Goal: Task Accomplishment & Management: Manage account settings

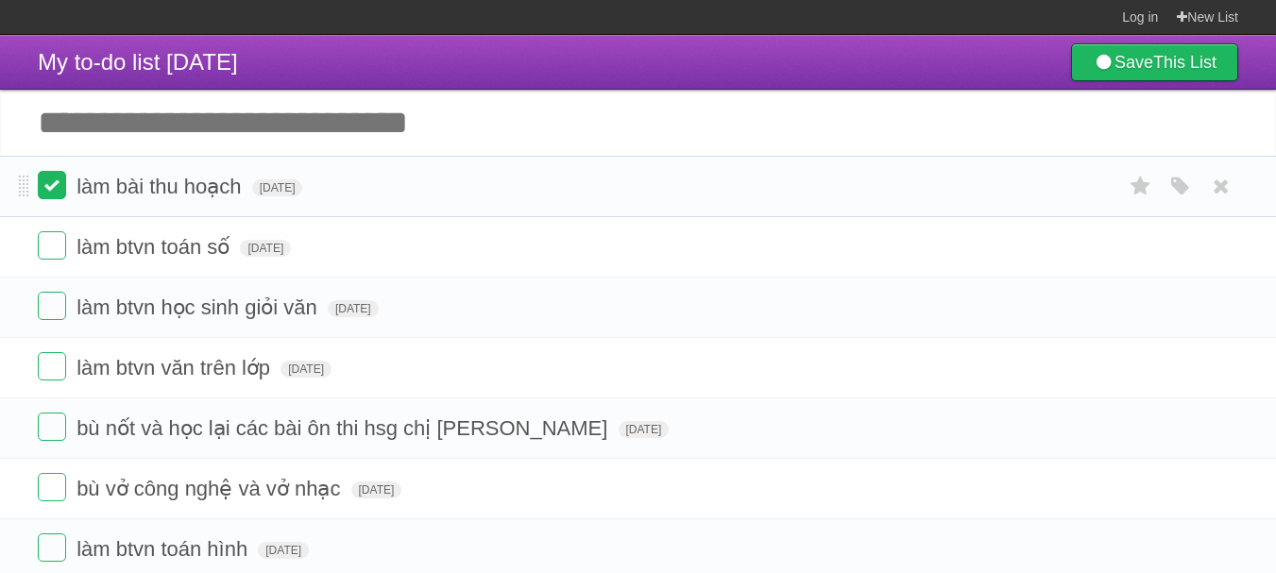
click at [48, 183] on label at bounding box center [52, 185] width 28 height 28
click at [43, 316] on label at bounding box center [52, 306] width 28 height 28
click at [49, 378] on label at bounding box center [52, 366] width 28 height 28
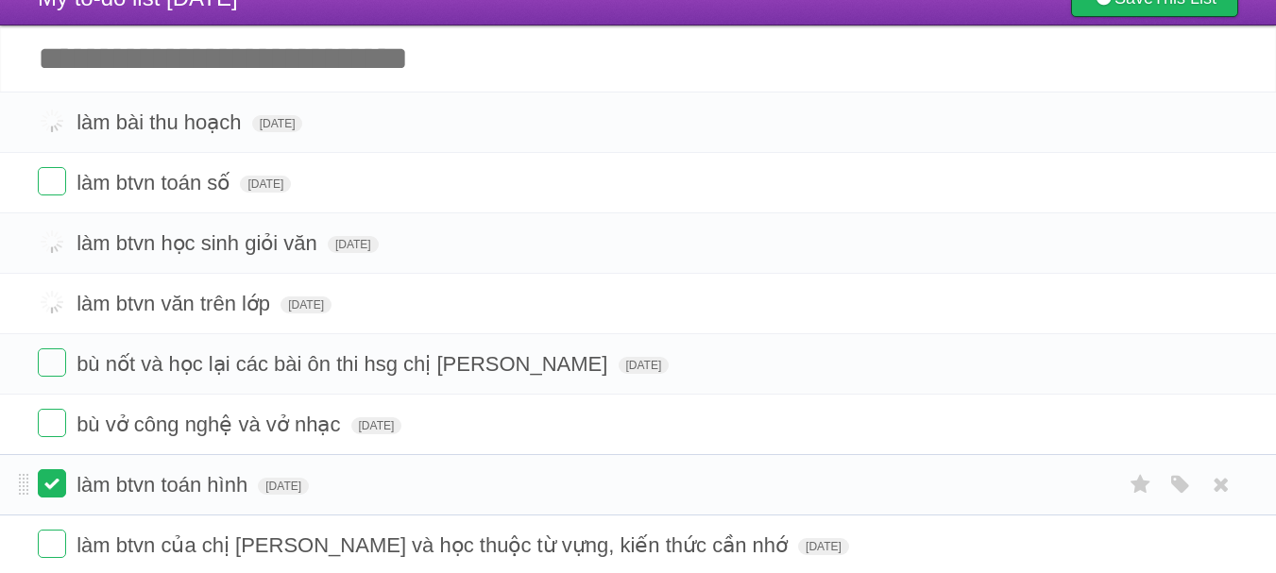
click at [53, 482] on label at bounding box center [52, 483] width 28 height 28
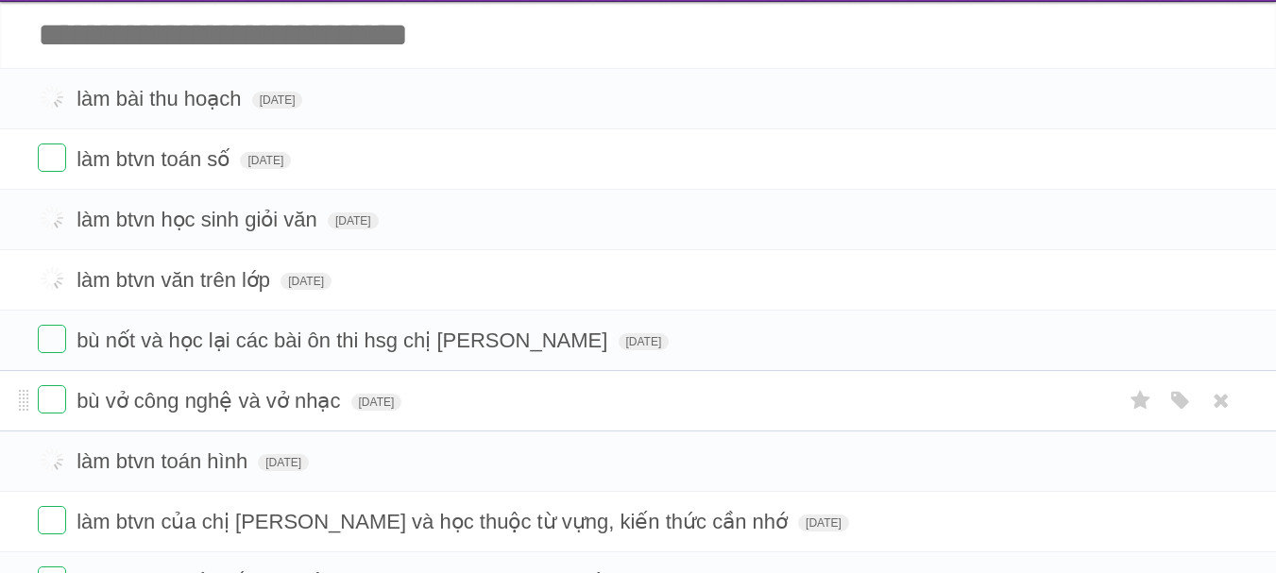
scroll to position [87, 0]
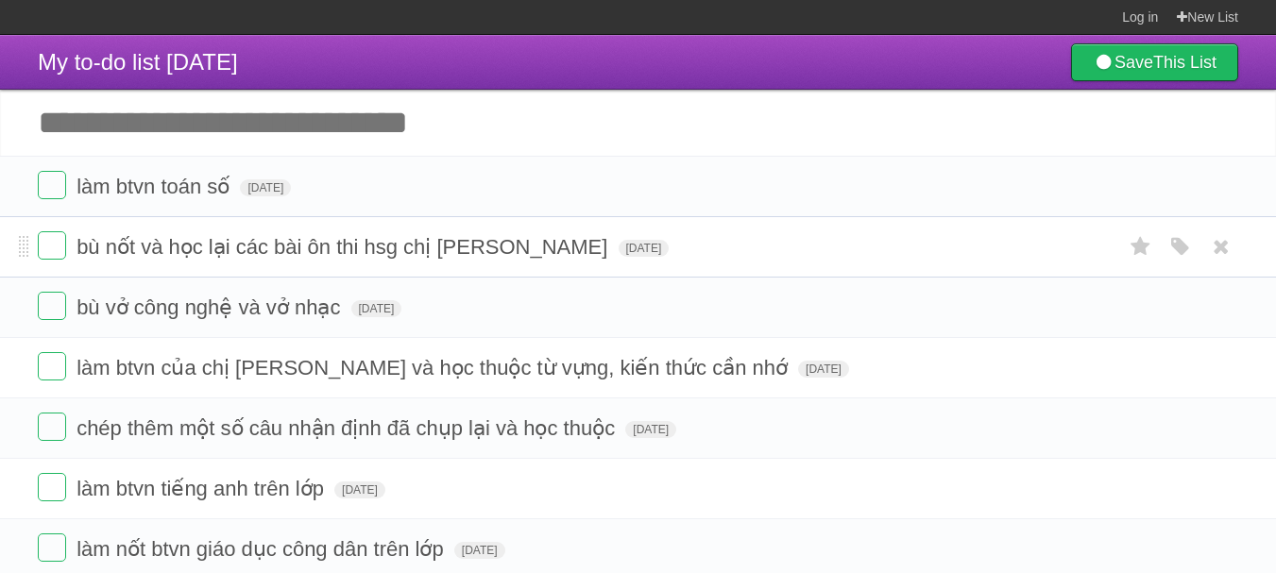
click at [498, 240] on form "bù nốt và học lại các bài ôn thi hsg chị thảo [PERSON_NAME][DATE] White Red Blu…" at bounding box center [638, 246] width 1201 height 31
click at [619, 245] on span "[DATE]" at bounding box center [644, 248] width 51 height 17
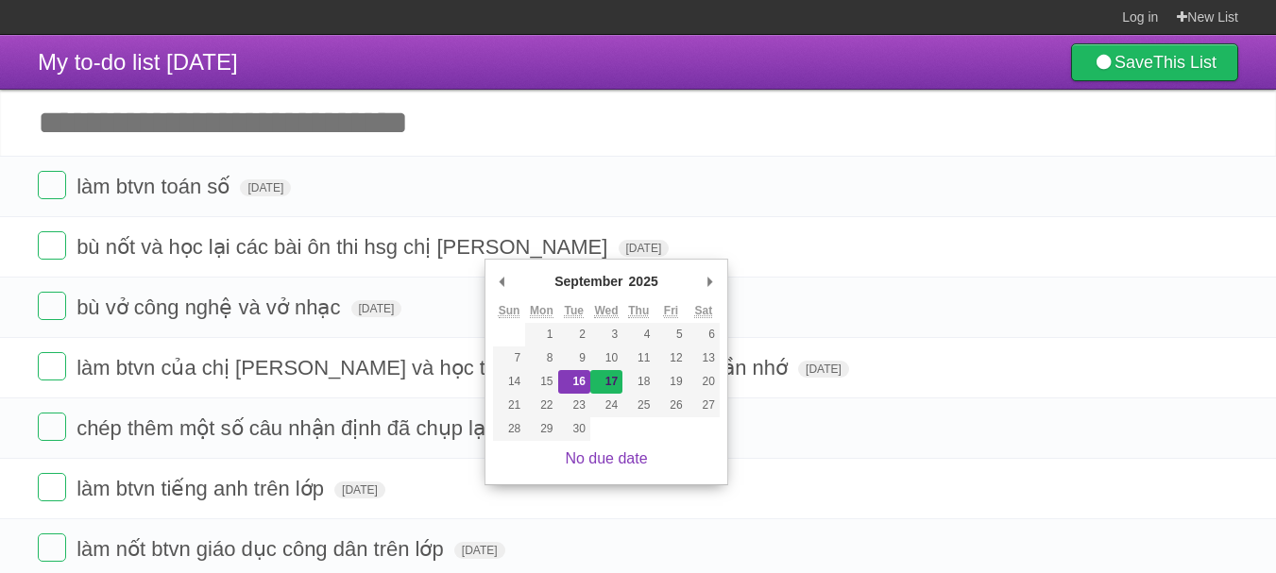
type span "[DATE]"
